Goal: Transaction & Acquisition: Purchase product/service

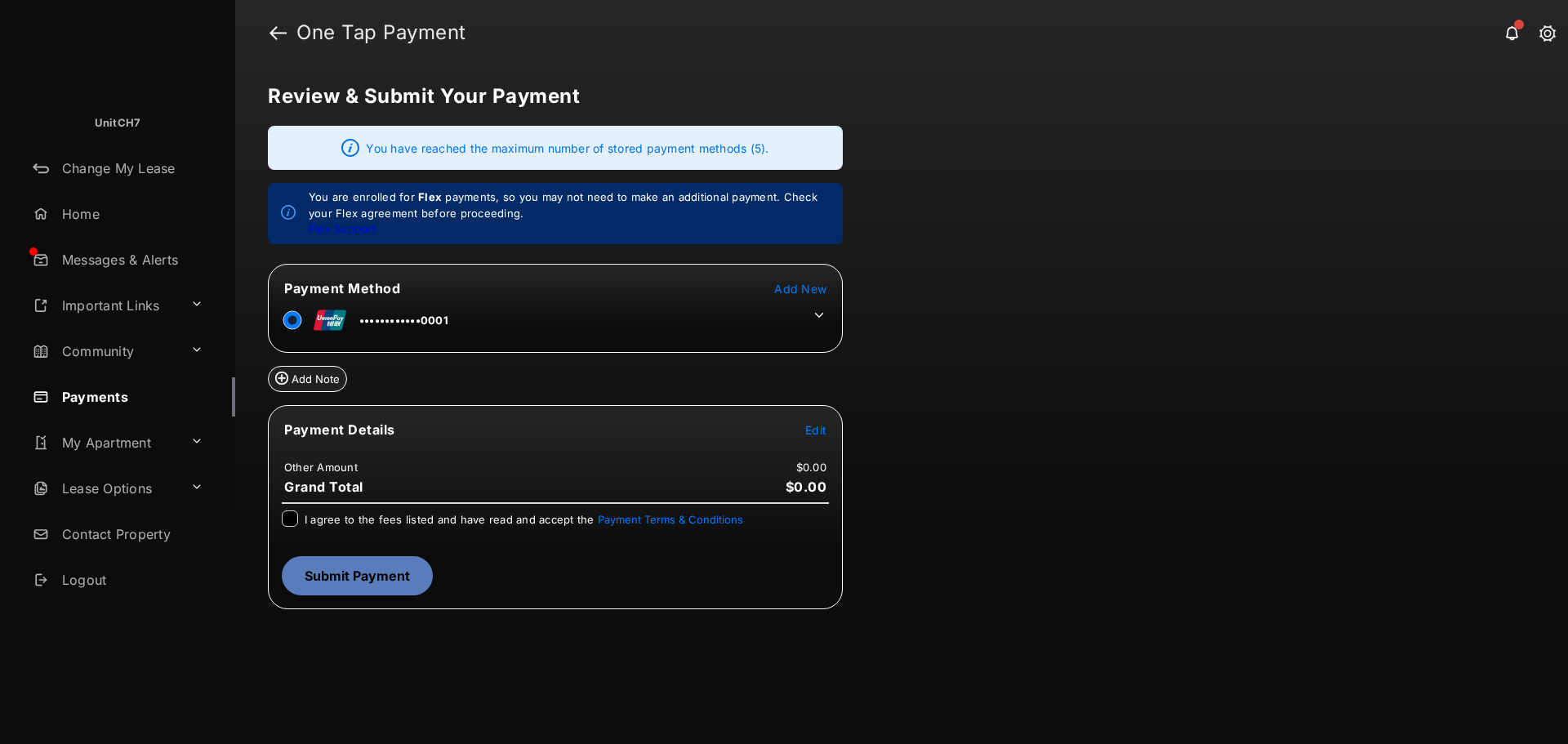
click at [818, 313] on icon at bounding box center [819, 314] width 15 height 15
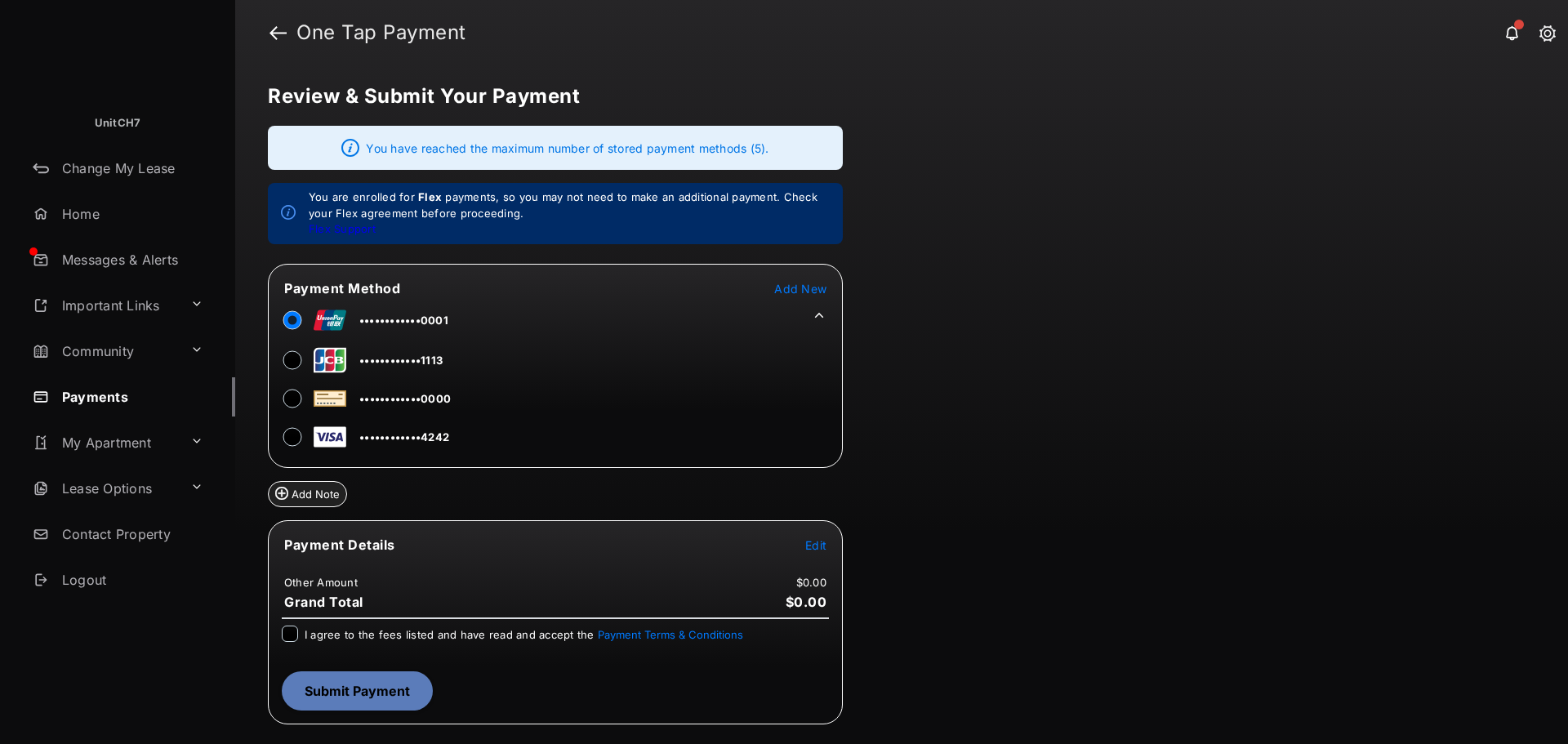
click at [285, 439] on div at bounding box center [292, 436] width 16 height 24
click at [823, 313] on icon at bounding box center [819, 314] width 15 height 15
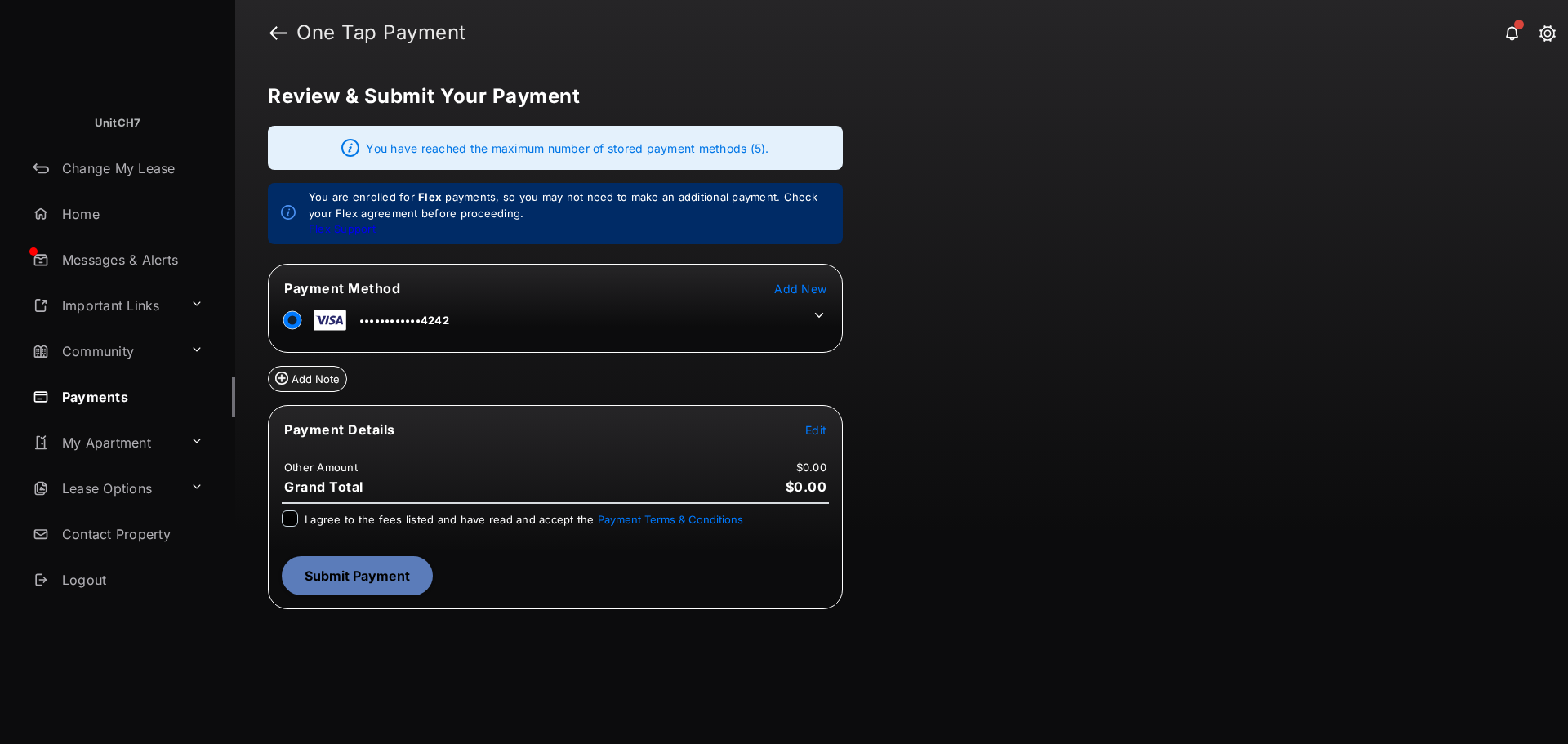
click at [815, 432] on span "Edit" at bounding box center [816, 430] width 21 height 14
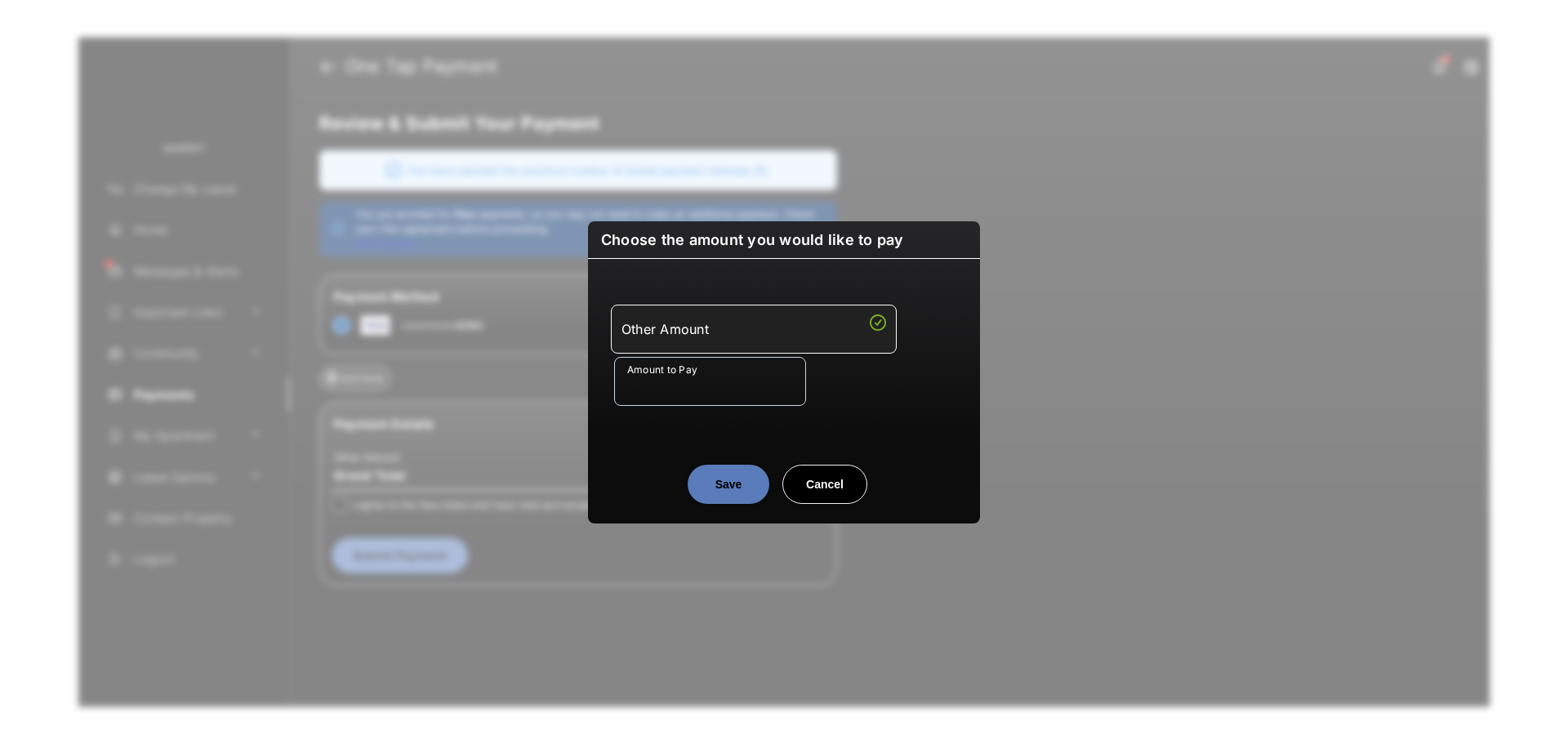
click at [709, 395] on input "Amount to Pay" at bounding box center [709, 381] width 192 height 49
type input "***"
click at [724, 473] on button "Save" at bounding box center [728, 484] width 81 height 39
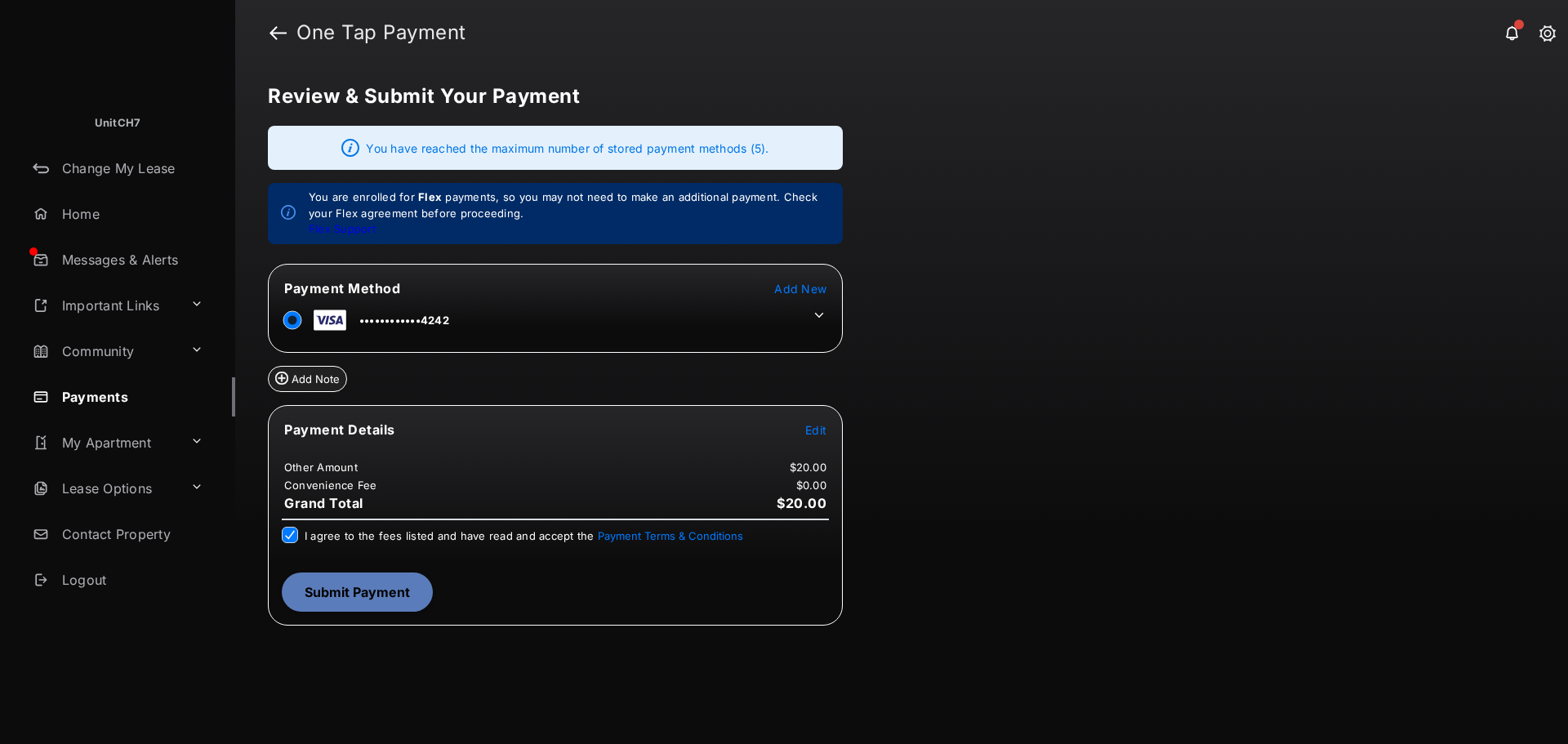
click at [346, 594] on button "Submit Payment" at bounding box center [357, 591] width 151 height 39
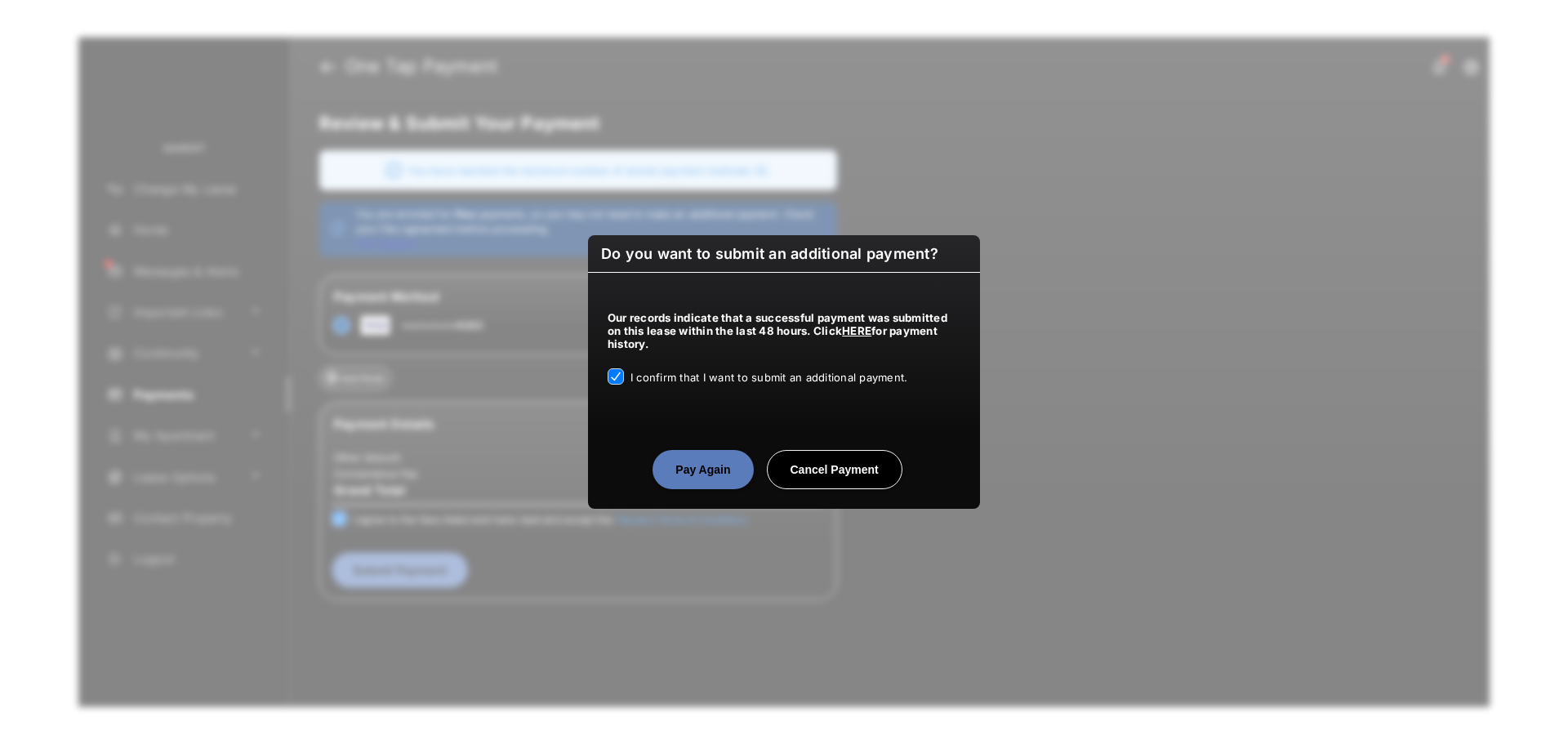
click at [727, 484] on button "Pay Again" at bounding box center [703, 469] width 101 height 39
